Goal: Check status: Check status

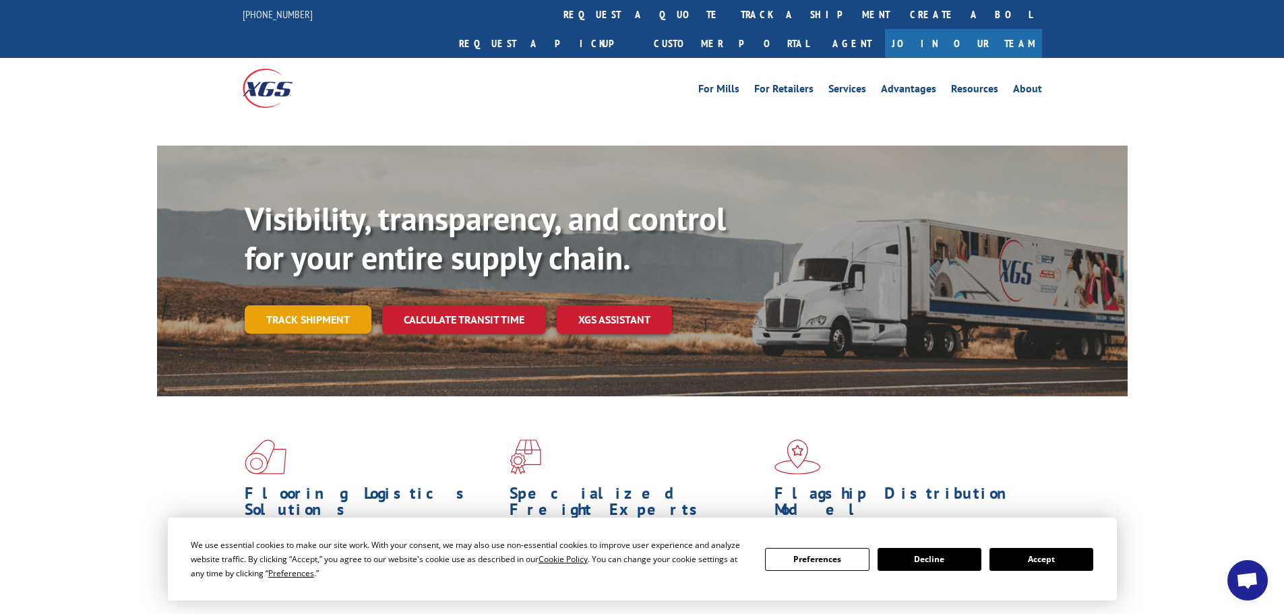
click at [277, 305] on link "Track shipment" at bounding box center [308, 319] width 127 height 28
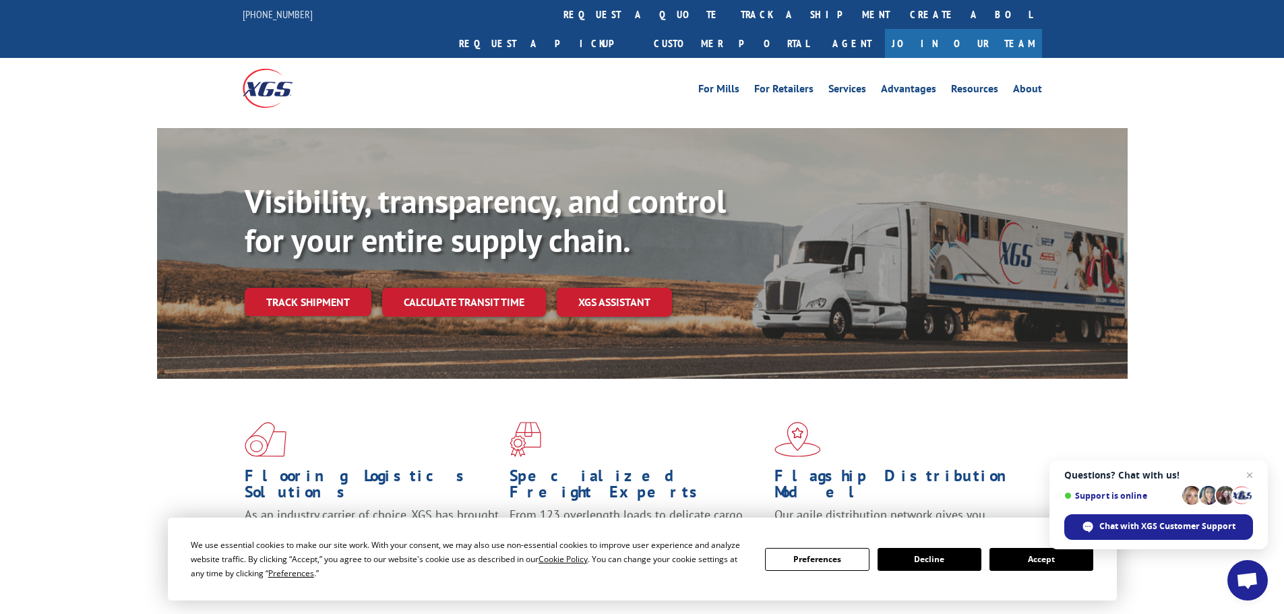
click at [1046, 555] on button "Accept" at bounding box center [1041, 559] width 104 height 23
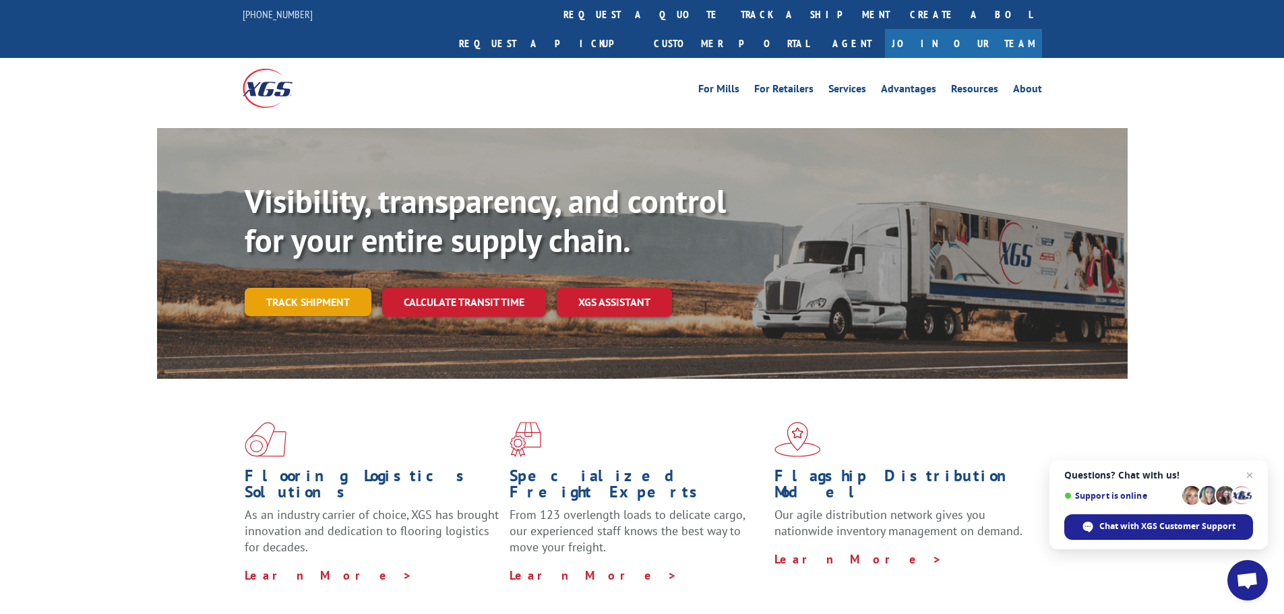
click at [317, 288] on link "Track shipment" at bounding box center [308, 302] width 127 height 28
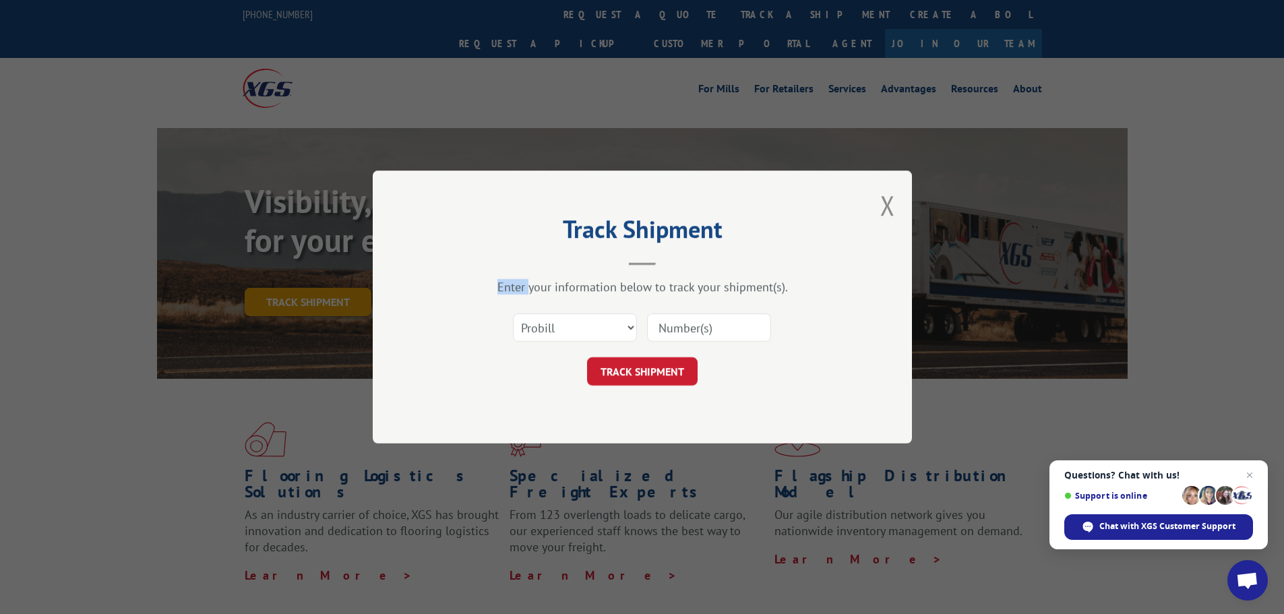
click at [317, 272] on div "Track Shipment Enter your information below to track your shipment(s). Select c…" at bounding box center [642, 307] width 1284 height 614
click at [572, 327] on select "Select category... Probill BOL PO" at bounding box center [575, 327] width 124 height 28
select select "bol"
click at [513, 313] on select "Select category... Probill BOL PO" at bounding box center [575, 327] width 124 height 28
click at [679, 332] on input at bounding box center [709, 327] width 124 height 28
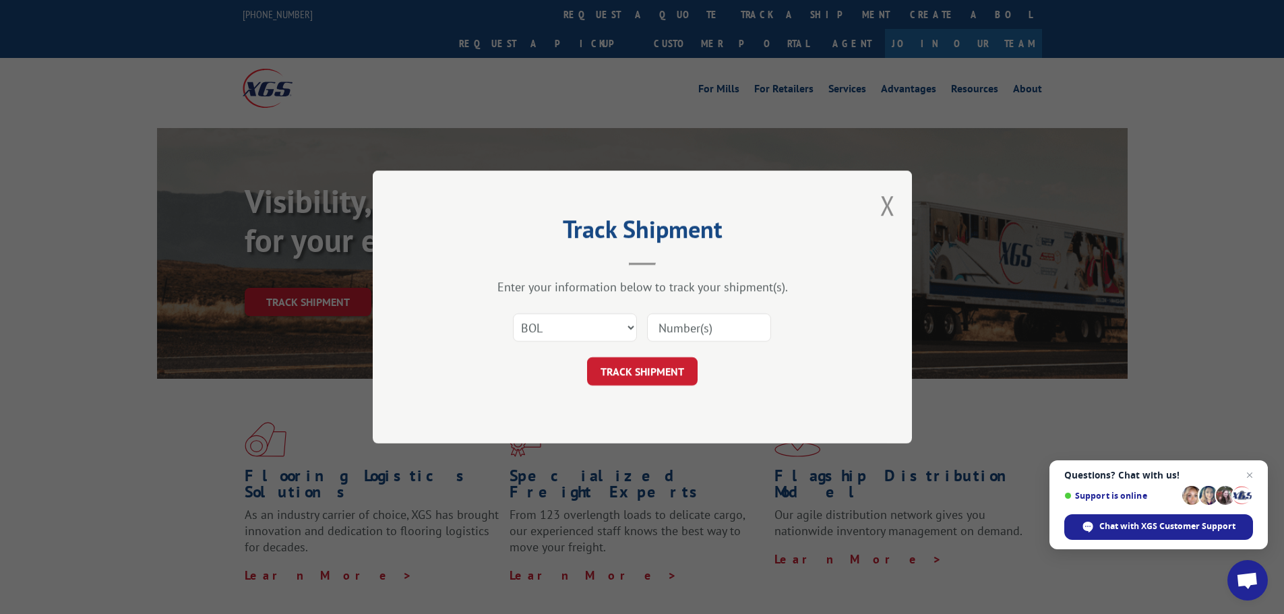
paste input "5134315"
type input "5134315"
click at [620, 371] on button "TRACK SHIPMENT" at bounding box center [642, 371] width 111 height 28
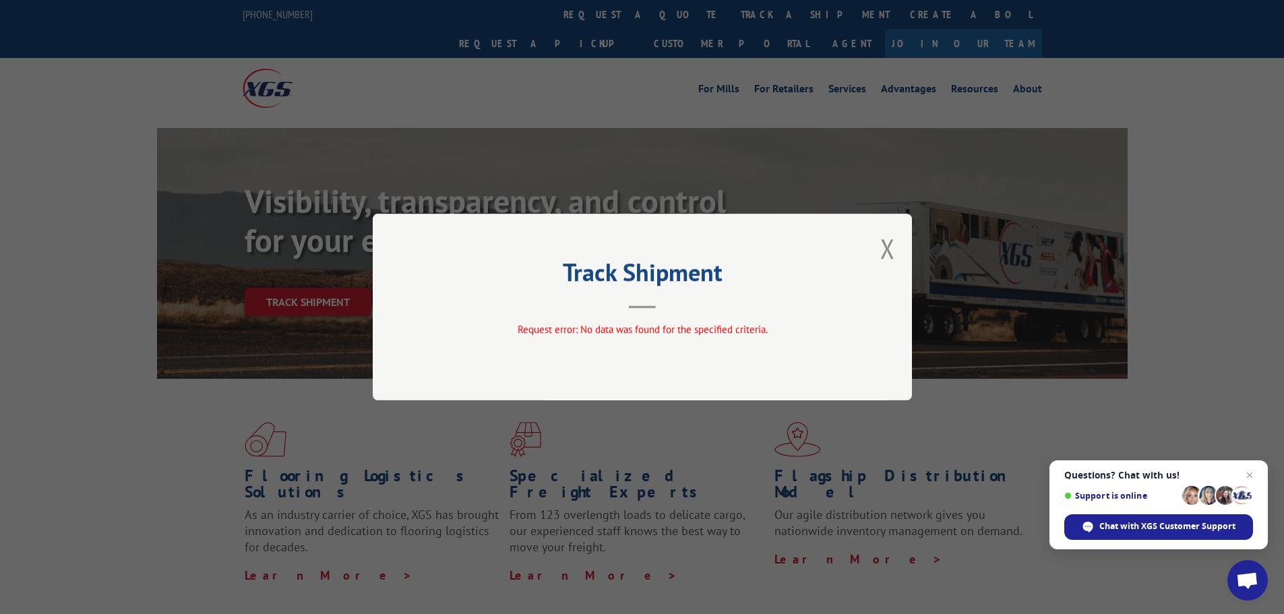
click at [879, 252] on div "Track Shipment Request error: No data was found for the specified criteria." at bounding box center [642, 307] width 539 height 187
click at [888, 245] on button "Close modal" at bounding box center [887, 248] width 15 height 36
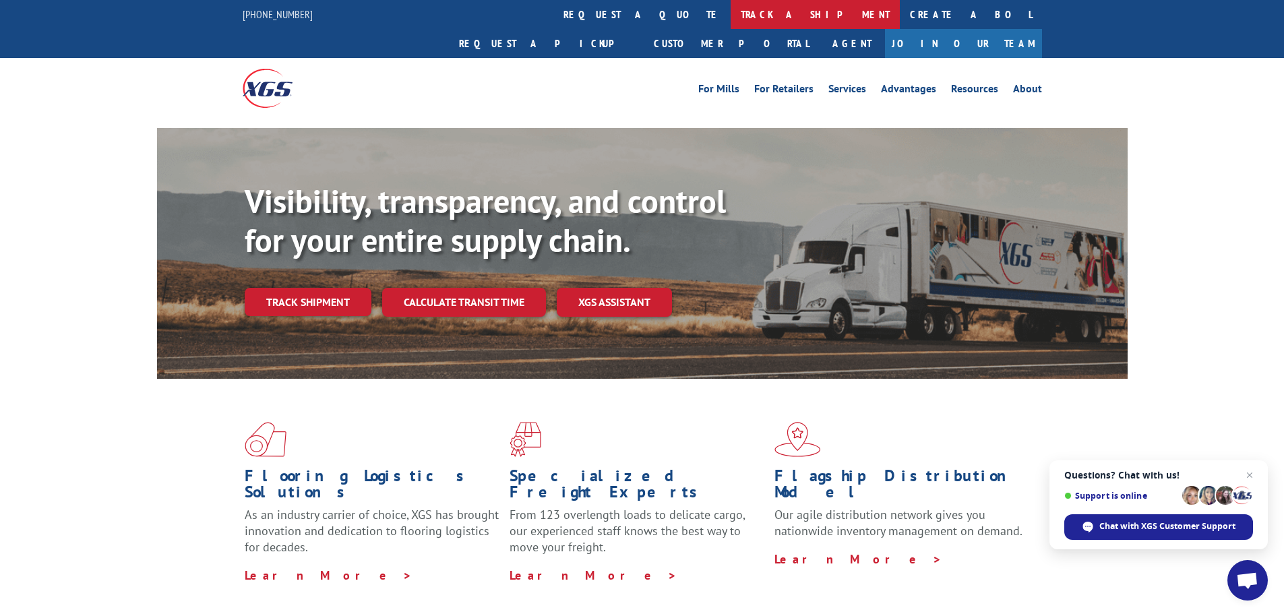
click at [730, 11] on link "track a shipment" at bounding box center [814, 14] width 169 height 29
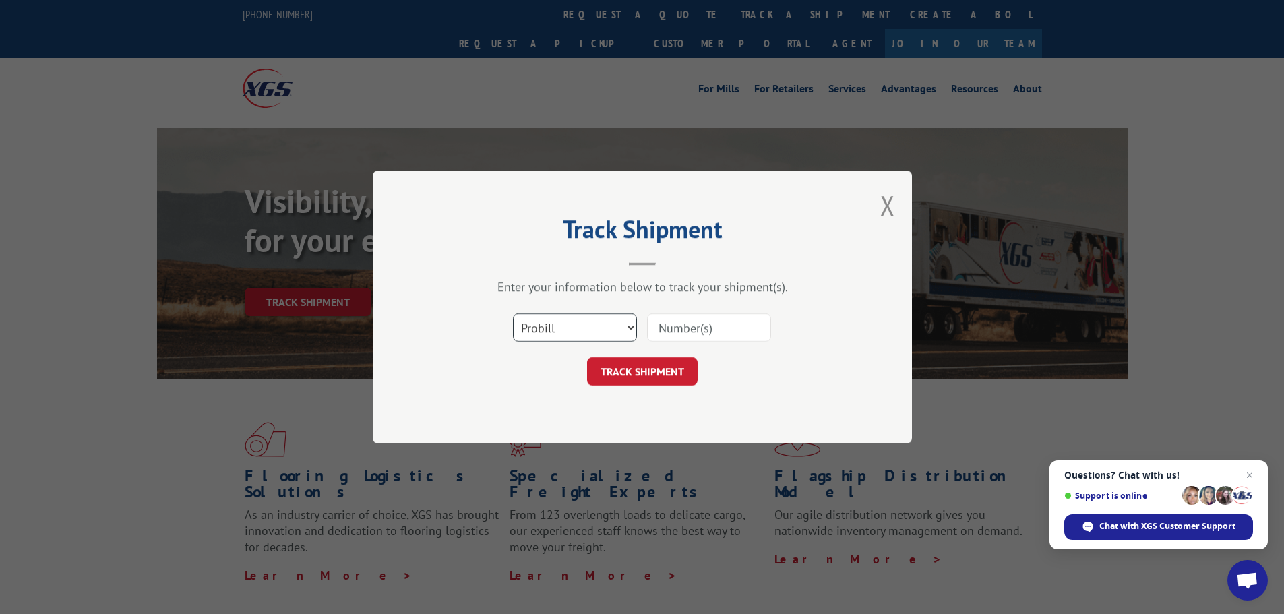
click at [548, 330] on select "Select category... Probill BOL PO" at bounding box center [575, 327] width 124 height 28
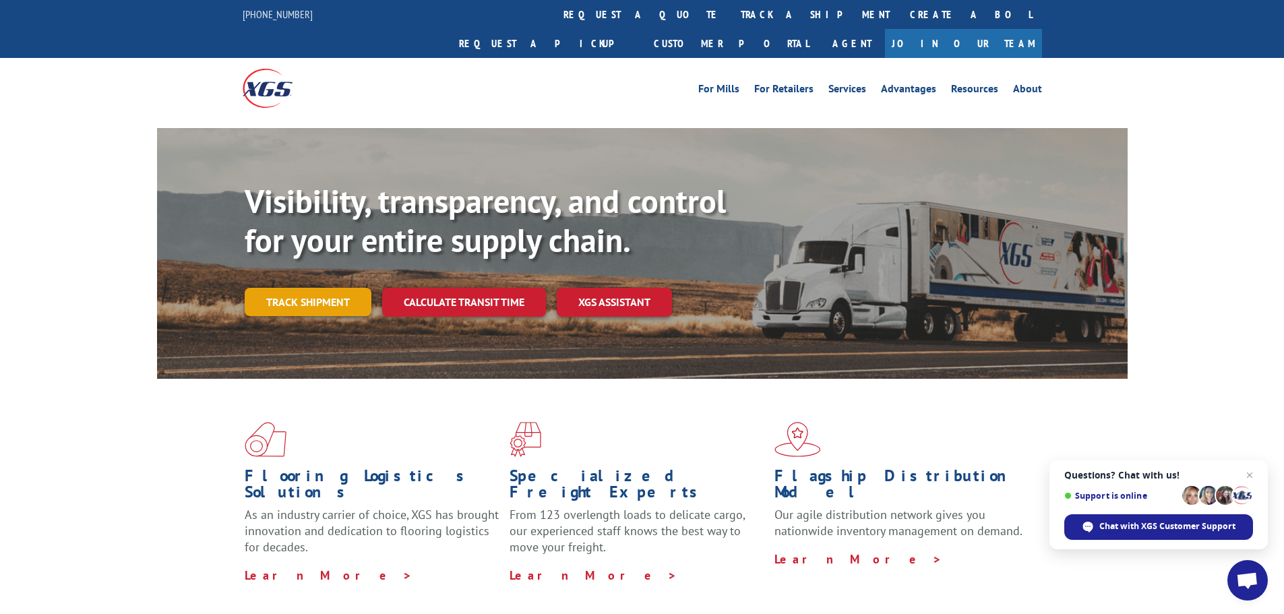
click at [299, 288] on link "Track shipment" at bounding box center [308, 302] width 127 height 28
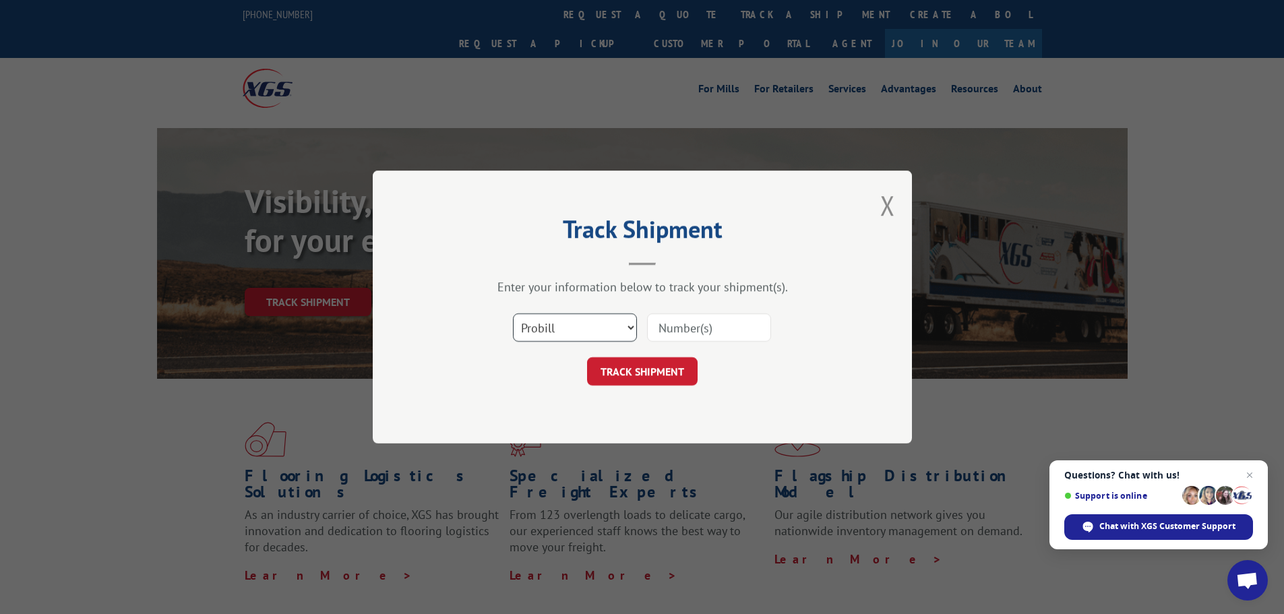
click at [546, 331] on select "Select category... Probill BOL PO" at bounding box center [575, 327] width 124 height 28
select select "bol"
click at [513, 313] on select "Select category... Probill BOL PO" at bounding box center [575, 327] width 124 height 28
click at [674, 330] on input at bounding box center [709, 327] width 124 height 28
paste input "5999495"
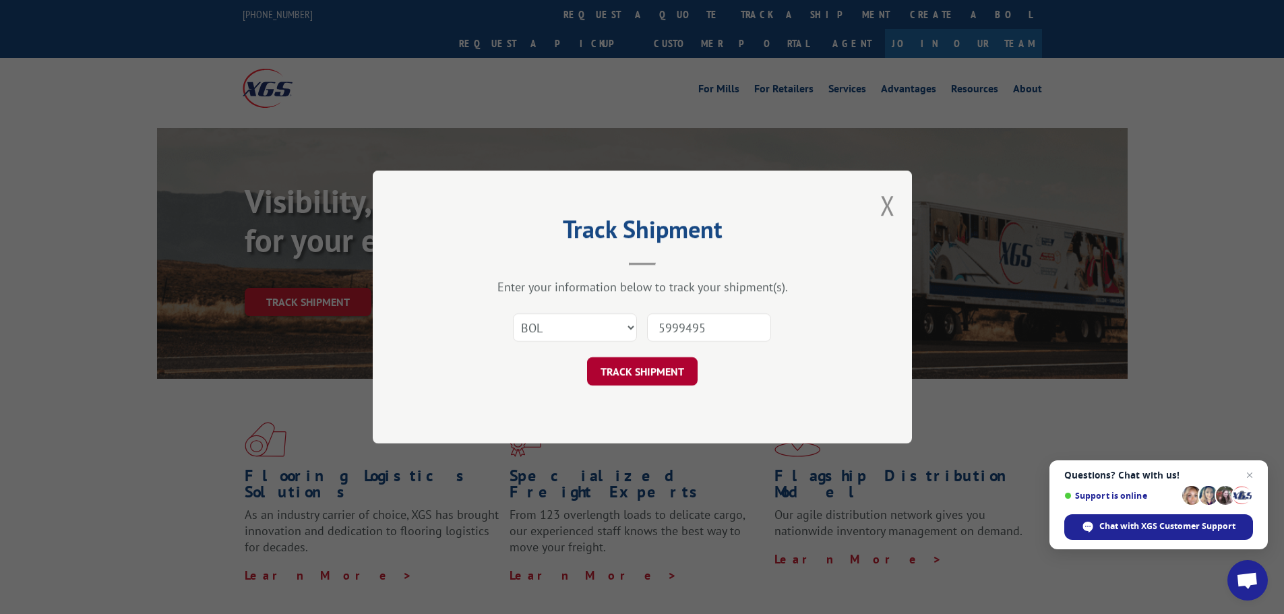
type input "5999495"
click at [627, 374] on button "TRACK SHIPMENT" at bounding box center [642, 371] width 111 height 28
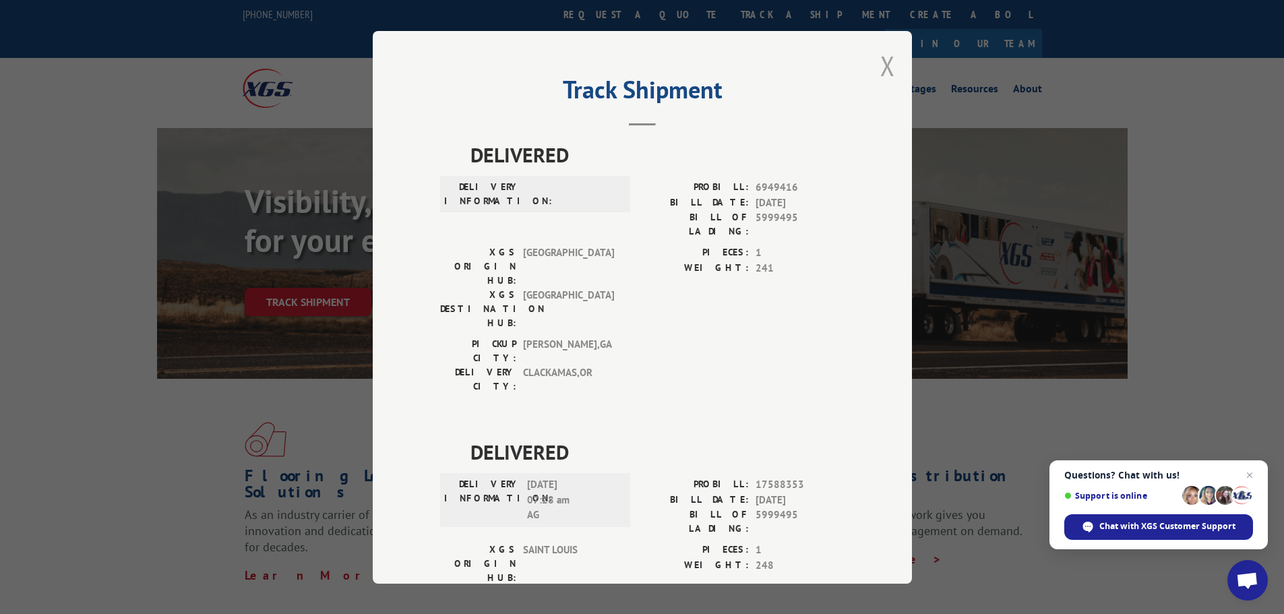
click at [880, 68] on button "Close modal" at bounding box center [887, 66] width 15 height 36
